Goal: Task Accomplishment & Management: Manage account settings

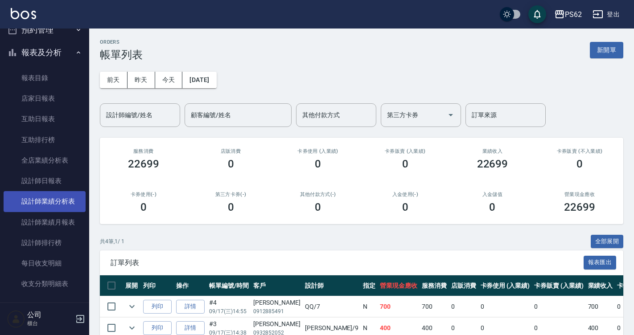
click at [78, 194] on link "設計師業績分析表" at bounding box center [45, 201] width 82 height 20
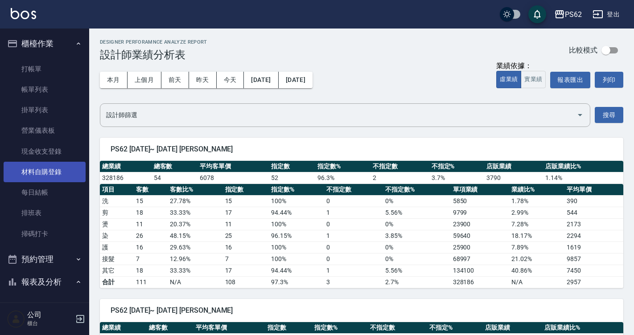
click at [62, 165] on link "材料自購登錄" at bounding box center [45, 172] width 82 height 20
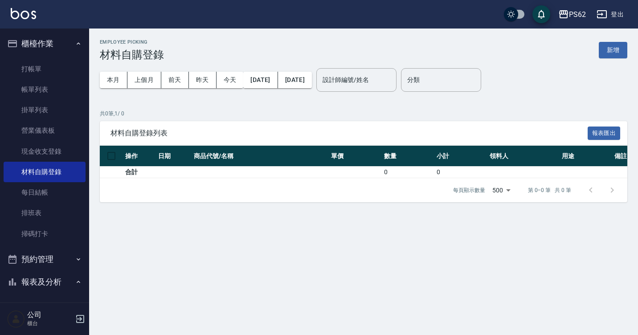
click at [365, 82] on input "設計師編號/姓名" at bounding box center [356, 80] width 72 height 16
type input "niki-9"
click at [150, 80] on button "上個月" at bounding box center [144, 80] width 34 height 16
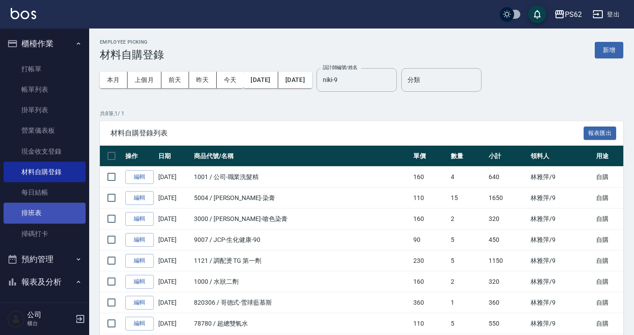
click at [38, 218] on link "排班表" at bounding box center [45, 213] width 82 height 20
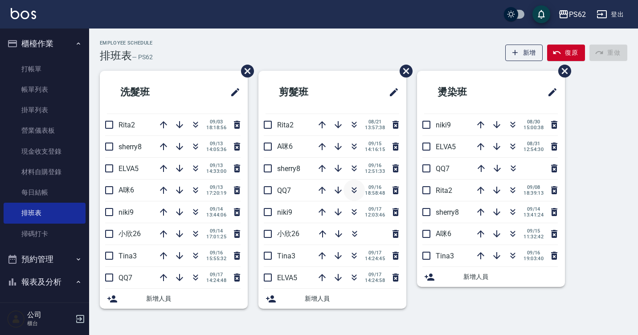
click at [354, 188] on icon "button" at bounding box center [354, 190] width 11 height 11
